Goal: Use online tool/utility: Utilize a website feature to perform a specific function

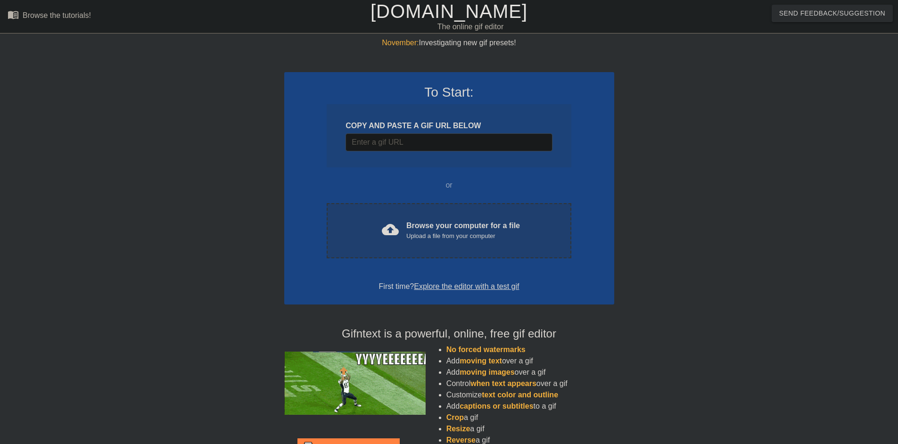
click at [431, 228] on div "Browse your computer for a file Upload a file from your computer" at bounding box center [463, 230] width 114 height 21
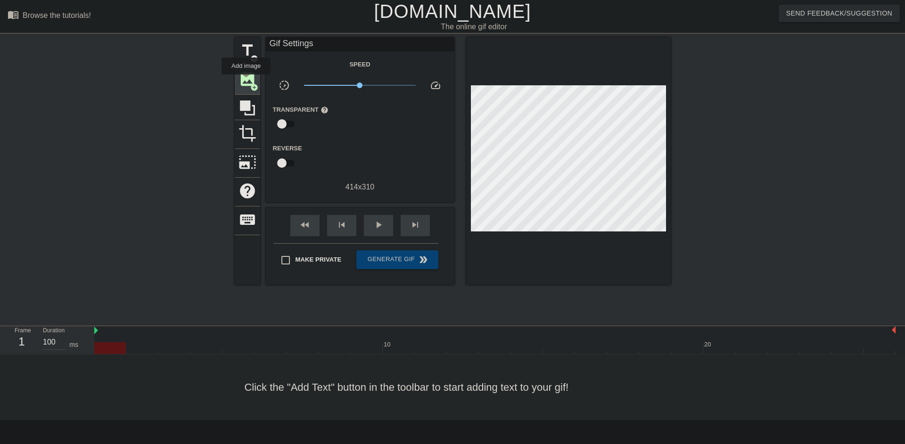
click at [246, 81] on span "image" at bounding box center [248, 79] width 18 height 18
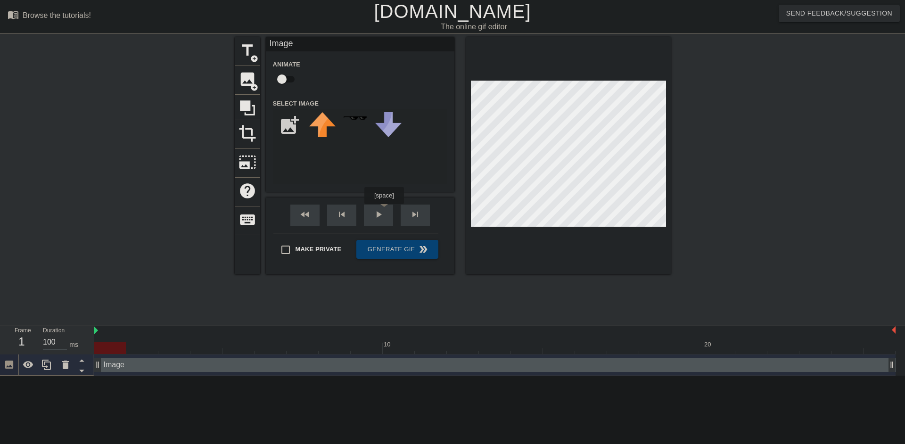
click at [384, 211] on div "fast_rewind skip_previous play_arrow skip_next" at bounding box center [360, 215] width 154 height 35
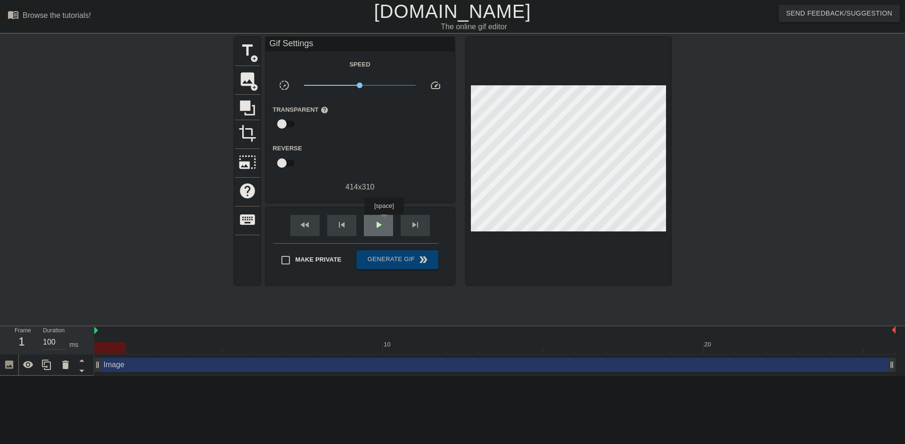
click at [384, 221] on span "play_arrow" at bounding box center [378, 224] width 11 height 11
click at [384, 223] on span "pause" at bounding box center [378, 224] width 11 height 11
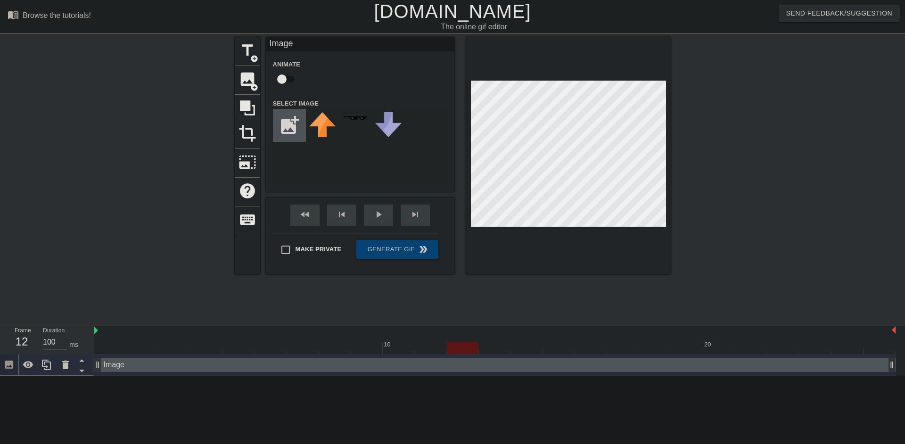
drag, startPoint x: 460, startPoint y: 212, endPoint x: 291, endPoint y: 128, distance: 187.9
click at [291, 128] on input "file" at bounding box center [289, 125] width 32 height 32
type input "C:\fakepath\download.jpg"
click at [318, 124] on img at bounding box center [322, 119] width 26 height 15
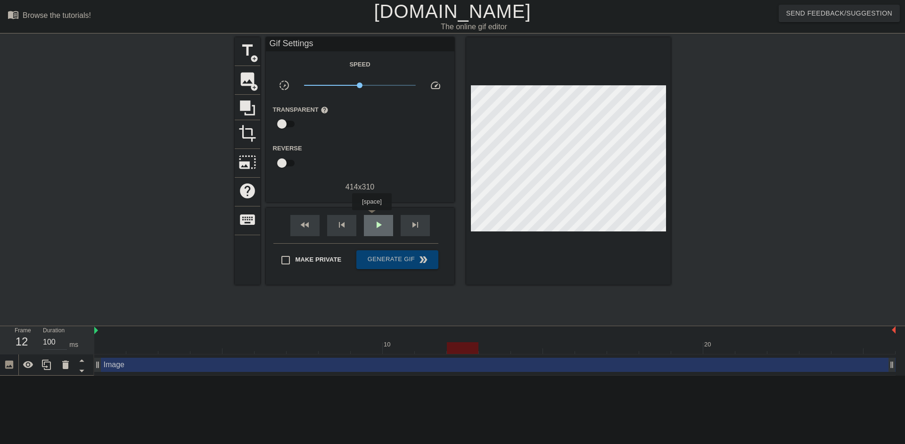
click at [372, 217] on div "play_arrow" at bounding box center [378, 225] width 29 height 21
click at [377, 222] on span "pause" at bounding box center [378, 224] width 11 height 11
click at [377, 222] on span "play_arrow" at bounding box center [378, 224] width 11 height 11
click at [377, 222] on span "pause" at bounding box center [378, 224] width 11 height 11
click at [377, 222] on span "play_arrow" at bounding box center [378, 224] width 11 height 11
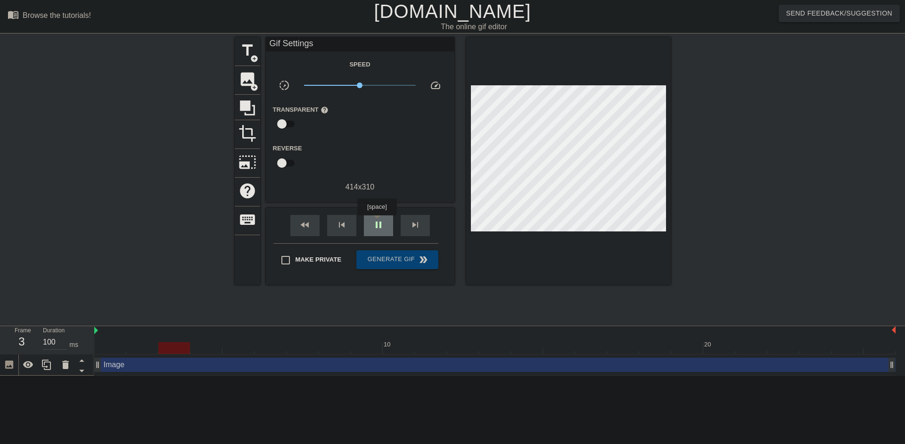
click at [377, 222] on span "pause" at bounding box center [378, 224] width 11 height 11
click at [379, 371] on div "Image drag_handle drag_handle" at bounding box center [494, 365] width 801 height 14
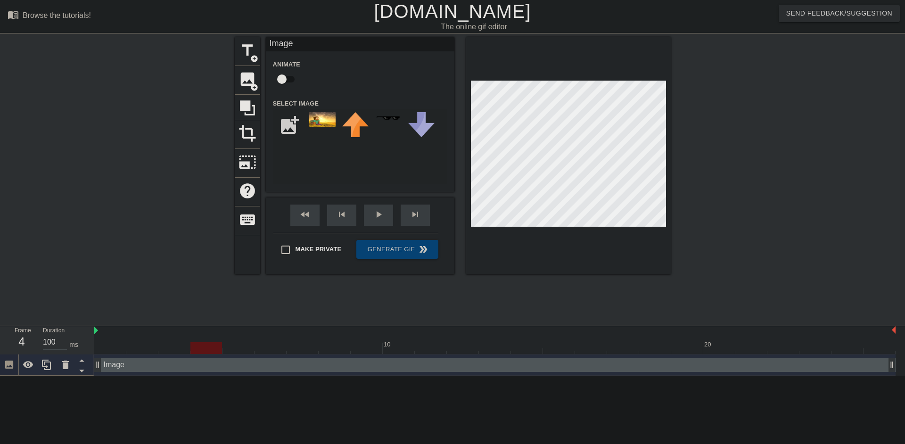
click at [379, 371] on div "Image drag_handle drag_handle" at bounding box center [494, 365] width 801 height 14
click at [358, 371] on div "Image drag_handle drag_handle" at bounding box center [494, 365] width 801 height 14
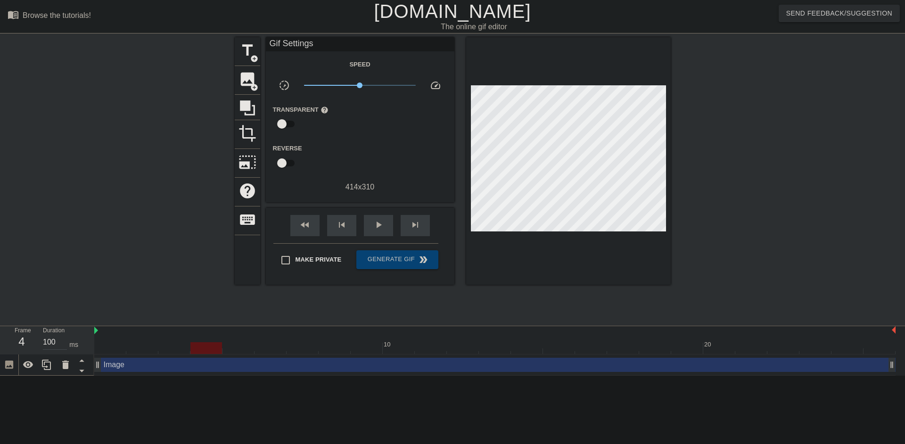
drag, startPoint x: 353, startPoint y: 364, endPoint x: 266, endPoint y: 391, distance: 91.4
click at [266, 376] on html "menu_book Browse the tutorials! [DOMAIN_NAME] The online gif editor Send Feedba…" at bounding box center [452, 188] width 905 height 376
click at [215, 372] on div "Image drag_handle drag_handle" at bounding box center [494, 365] width 801 height 21
click at [370, 363] on div "Image drag_handle drag_handle" at bounding box center [494, 365] width 801 height 14
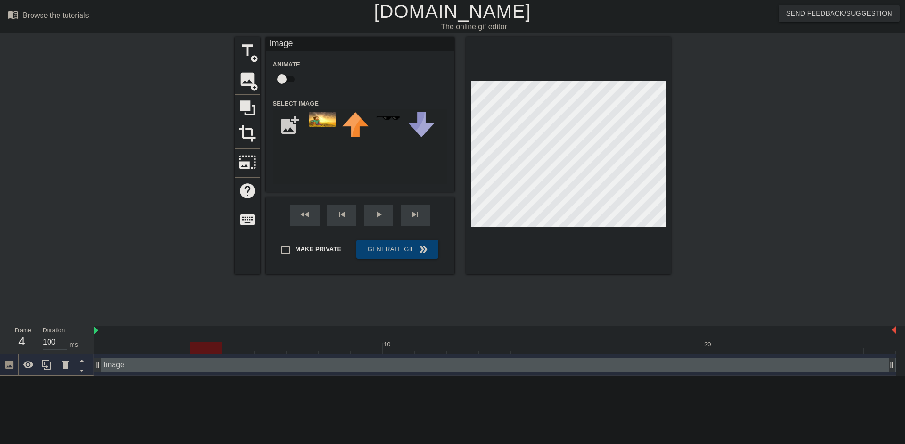
drag, startPoint x: 50, startPoint y: 328, endPoint x: 63, endPoint y: 313, distance: 19.7
click at [61, 307] on div "menu_book Browse the tutorials! [DOMAIN_NAME] The online gif editor Send Feedba…" at bounding box center [452, 188] width 905 height 376
click at [45, 362] on icon at bounding box center [46, 364] width 11 height 11
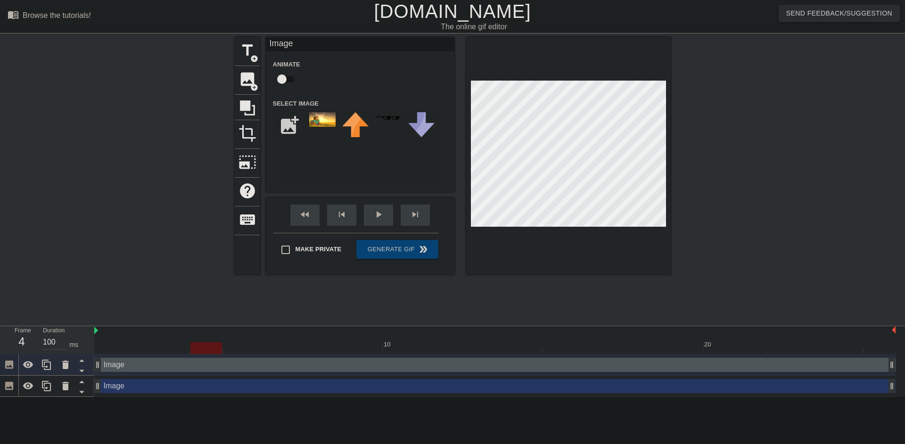
click at [256, 388] on div "Image drag_handle drag_handle" at bounding box center [494, 386] width 801 height 14
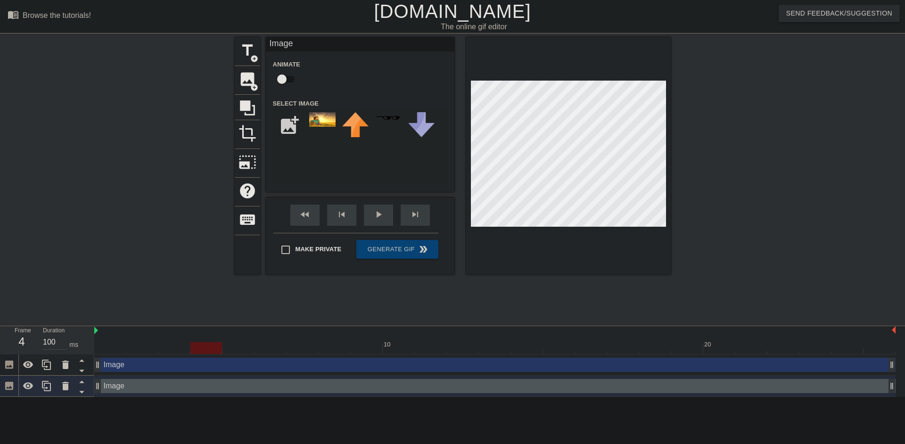
click at [254, 369] on div "Image drag_handle drag_handle" at bounding box center [494, 365] width 801 height 14
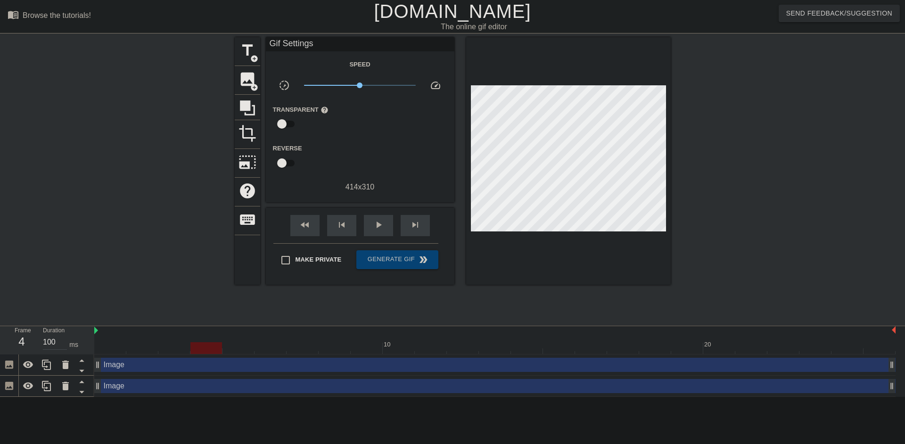
click at [271, 393] on div "Image drag_handle drag_handle" at bounding box center [494, 386] width 801 height 21
click at [263, 364] on div "Image drag_handle drag_handle" at bounding box center [494, 365] width 801 height 14
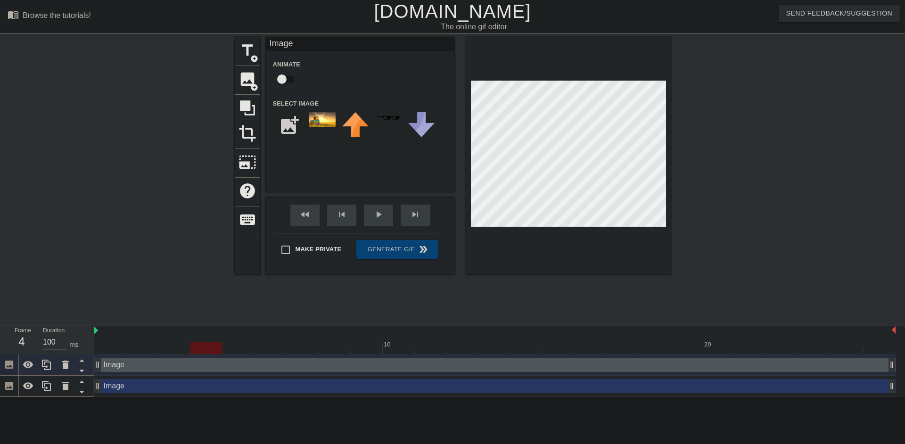
click at [268, 389] on div "Image drag_handle drag_handle" at bounding box center [494, 386] width 801 height 14
click at [363, 388] on div "Image drag_handle drag_handle" at bounding box center [494, 386] width 801 height 14
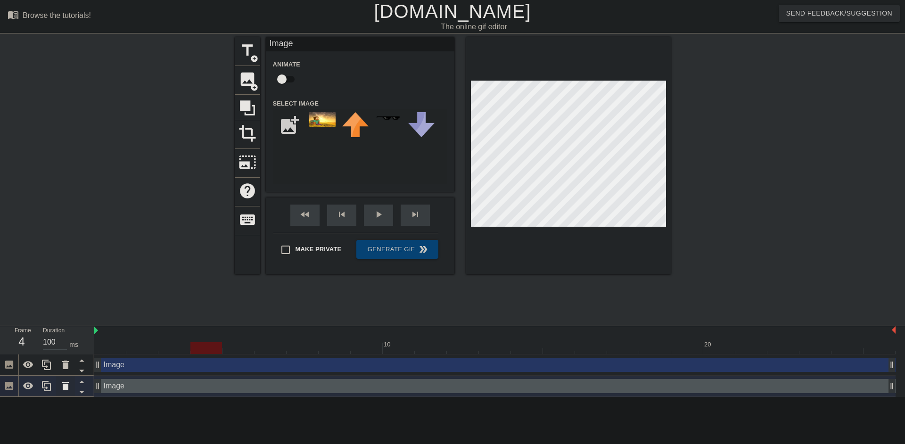
drag, startPoint x: 301, startPoint y: 388, endPoint x: 63, endPoint y: 383, distance: 238.1
click at [63, 383] on icon at bounding box center [65, 385] width 11 height 11
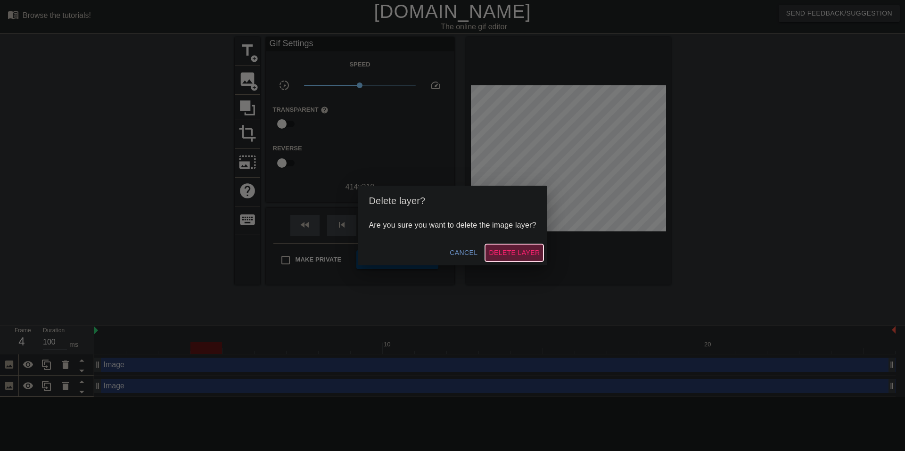
click at [508, 252] on span "Delete Layer" at bounding box center [514, 253] width 51 height 12
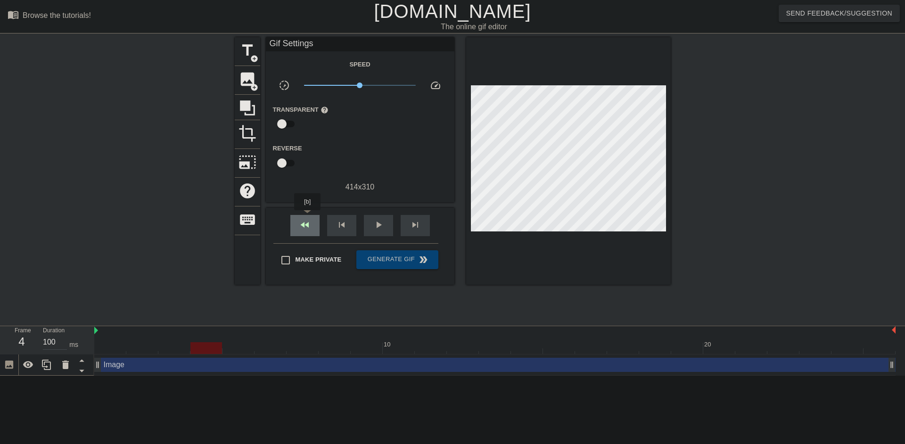
click at [308, 217] on div "fast_rewind" at bounding box center [304, 225] width 29 height 21
click at [64, 367] on icon at bounding box center [65, 365] width 7 height 8
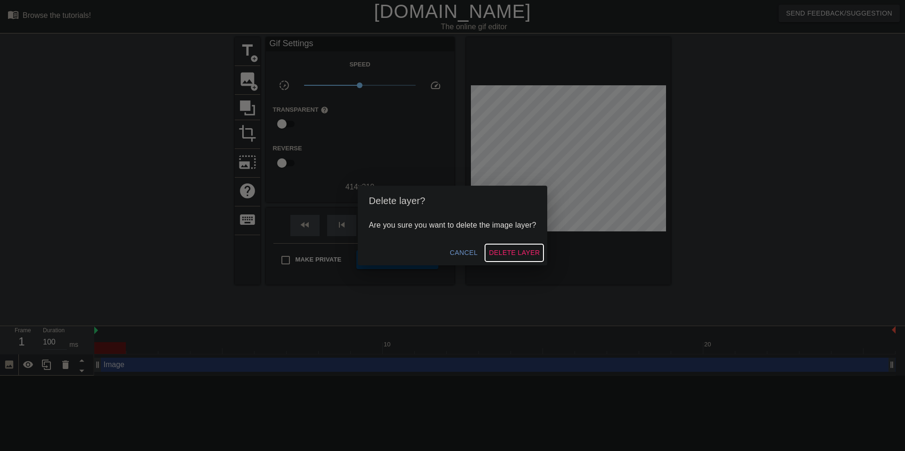
click at [504, 251] on span "Delete Layer" at bounding box center [514, 253] width 51 height 12
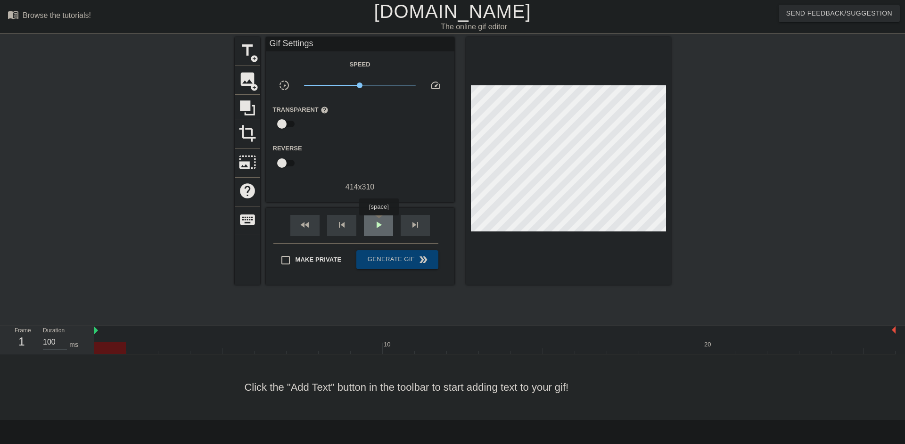
click at [379, 222] on span "play_arrow" at bounding box center [378, 224] width 11 height 11
click at [379, 222] on span "pause" at bounding box center [378, 224] width 11 height 11
click at [247, 113] on icon at bounding box center [247, 107] width 15 height 15
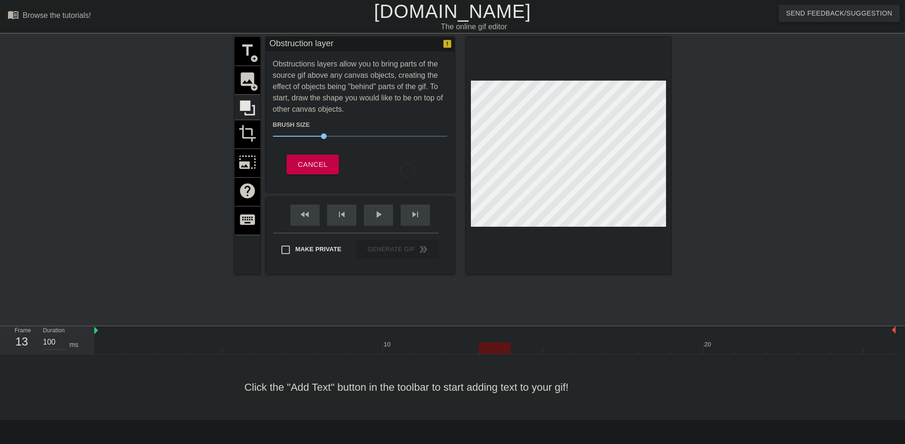
click at [249, 78] on div "title add_circle image add_circle crop photo_size_select_large help keyboard" at bounding box center [247, 155] width 25 height 237
click at [331, 165] on button "Cancel" at bounding box center [313, 165] width 52 height 20
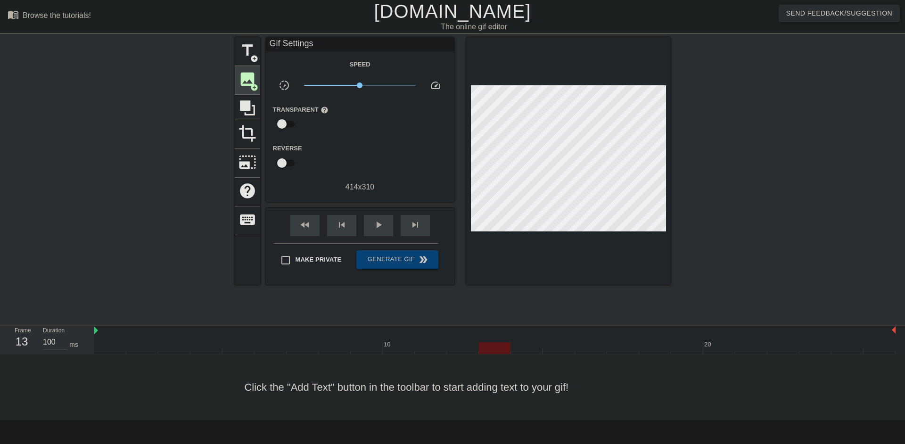
click at [252, 75] on span "image" at bounding box center [248, 79] width 18 height 18
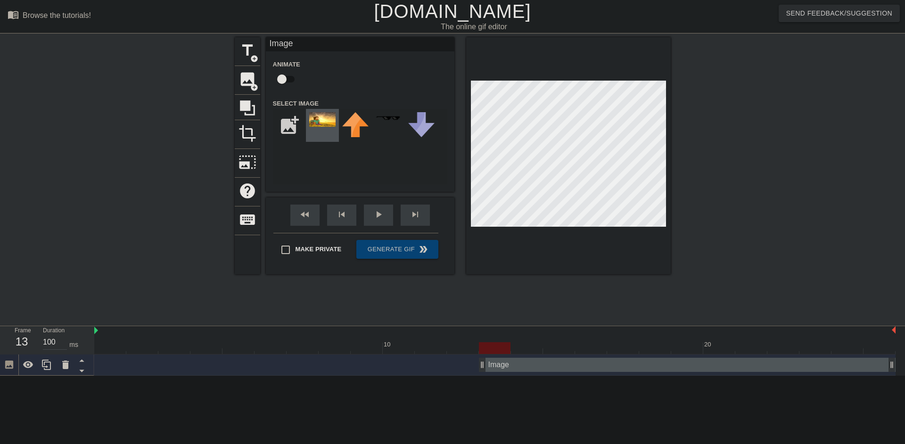
click at [318, 122] on img at bounding box center [322, 119] width 26 height 15
click at [377, 216] on div "play_arrow" at bounding box center [378, 215] width 29 height 21
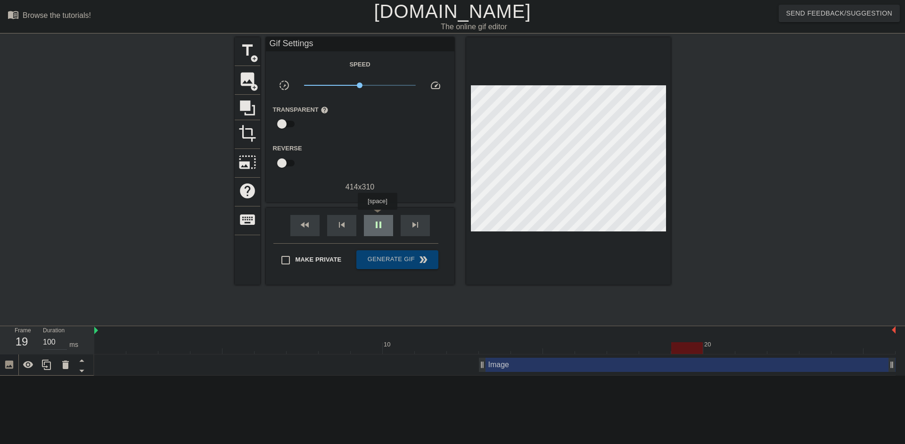
click at [377, 216] on div "pause" at bounding box center [378, 225] width 29 height 21
drag, startPoint x: 481, startPoint y: 364, endPoint x: 450, endPoint y: 365, distance: 31.1
click at [380, 218] on div "play_arrow" at bounding box center [378, 225] width 29 height 21
drag, startPoint x: 450, startPoint y: 365, endPoint x: 422, endPoint y: 365, distance: 27.8
click at [405, 365] on div "Image drag_handle drag_handle" at bounding box center [494, 365] width 801 height 14
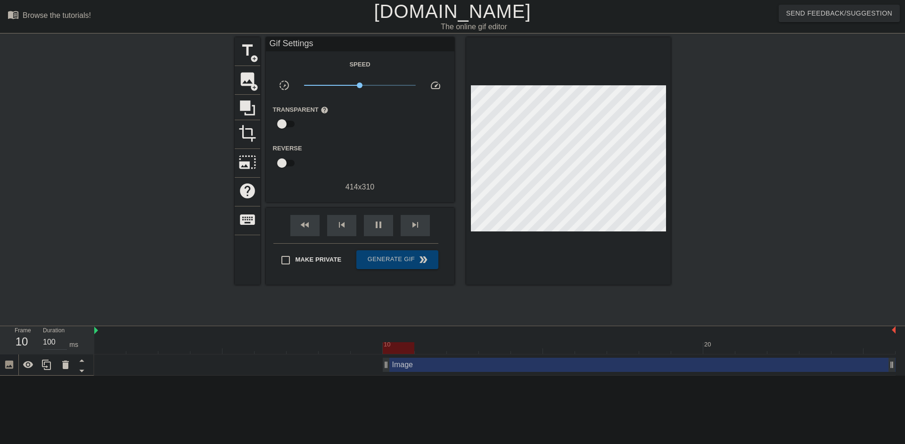
drag, startPoint x: 416, startPoint y: 366, endPoint x: 385, endPoint y: 365, distance: 31.1
drag, startPoint x: 384, startPoint y: 365, endPoint x: 377, endPoint y: 365, distance: 6.6
click at [377, 365] on div "Image drag_handle drag_handle" at bounding box center [494, 365] width 801 height 14
drag, startPoint x: 386, startPoint y: 365, endPoint x: 363, endPoint y: 365, distance: 23.6
click at [400, 259] on span "Generate Gif double_arrow" at bounding box center [397, 259] width 74 height 11
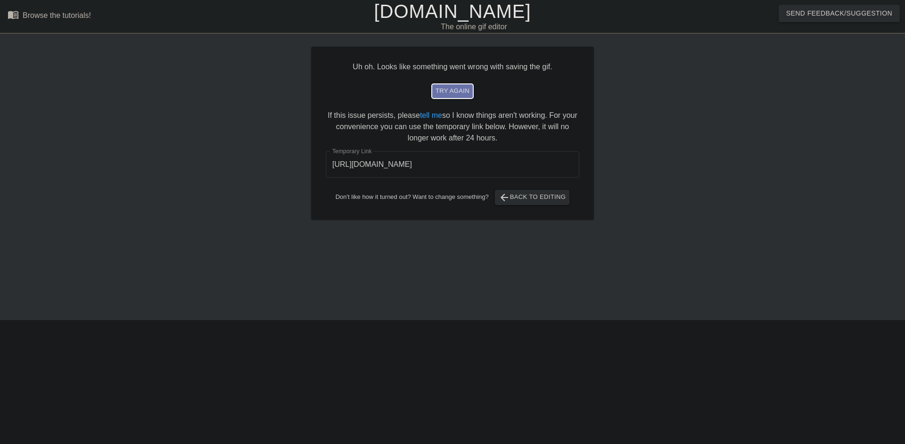
click at [449, 89] on span "try again" at bounding box center [453, 91] width 34 height 11
drag, startPoint x: 553, startPoint y: 165, endPoint x: 252, endPoint y: 169, distance: 300.3
click at [252, 169] on div "Uh oh. Looks like something went wrong with saving the gif. try again If this i…" at bounding box center [452, 178] width 905 height 283
click at [535, 196] on span "arrow_back Back to Editing" at bounding box center [532, 197] width 67 height 11
